Goal: Information Seeking & Learning: Learn about a topic

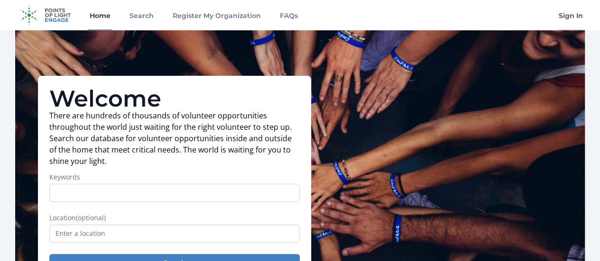
click at [574, 18] on link "Sign In" at bounding box center [571, 15] width 28 height 30
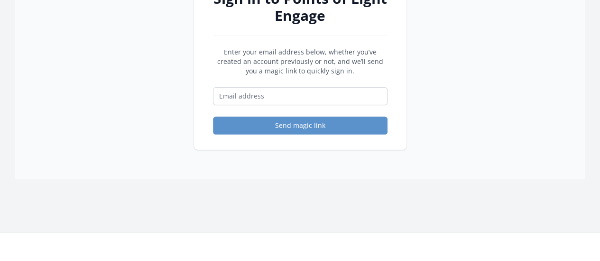
scroll to position [113, 0]
click at [287, 98] on input "Email address" at bounding box center [300, 96] width 175 height 18
type input "mansson.erika@gmail.com"
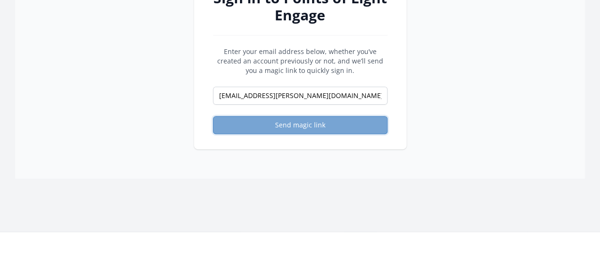
click at [272, 130] on button "Send magic link" at bounding box center [300, 125] width 175 height 18
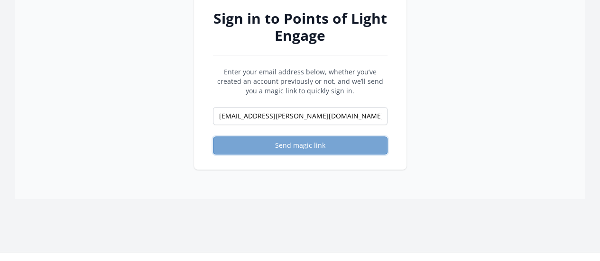
scroll to position [92, 0]
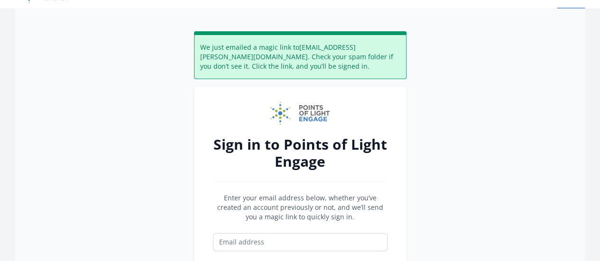
scroll to position [21, 0]
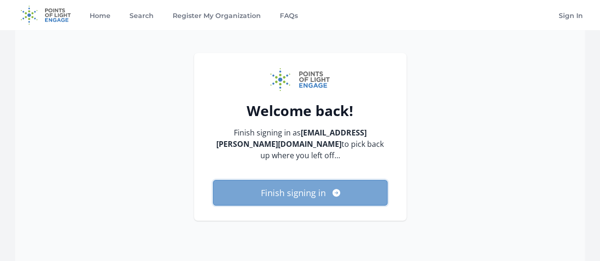
click at [302, 181] on button "Finish signing in" at bounding box center [300, 193] width 175 height 26
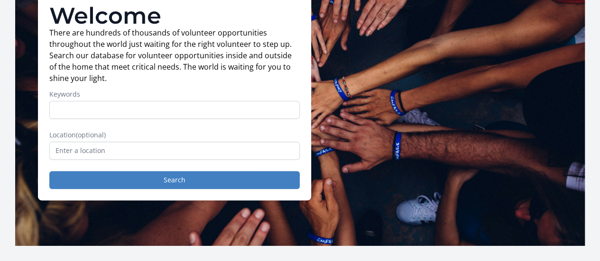
scroll to position [89, 0]
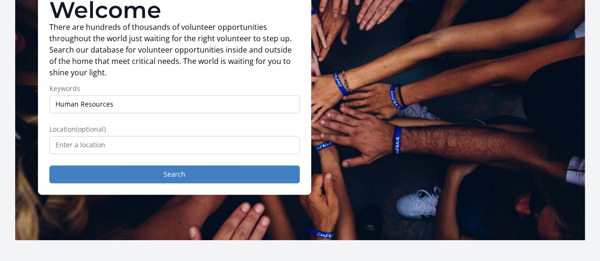
type input "Human Resources"
click at [49, 166] on button "Search" at bounding box center [174, 175] width 250 height 18
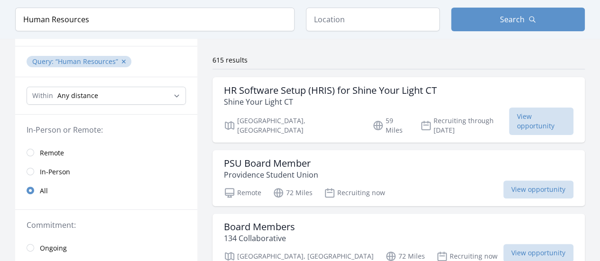
scroll to position [77, 0]
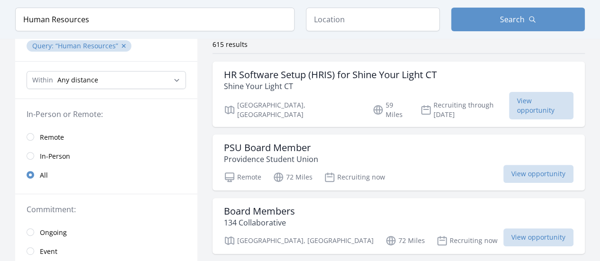
click at [30, 140] on link "Remote" at bounding box center [106, 137] width 182 height 19
